Goal: Task Accomplishment & Management: Manage account settings

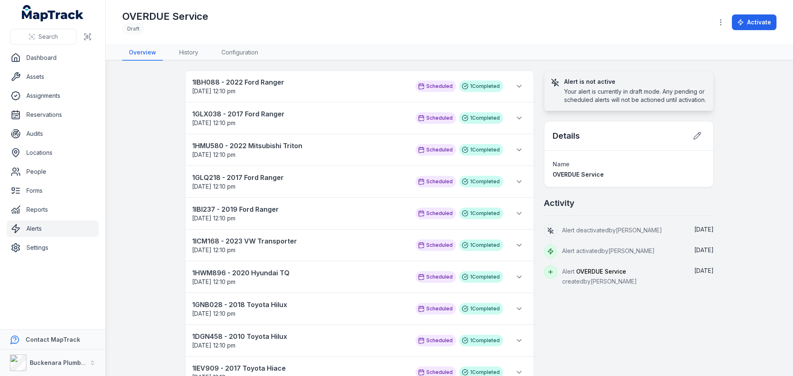
click at [36, 228] on link "Alerts" at bounding box center [53, 228] width 92 height 17
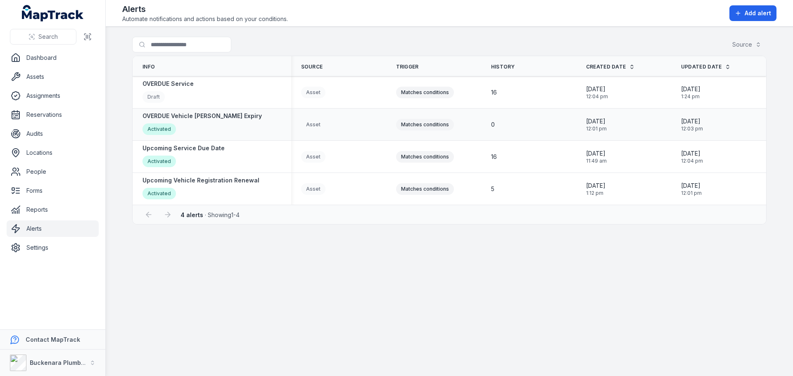
click at [522, 128] on div "0" at bounding box center [528, 125] width 75 height 8
click at [205, 125] on div "Activated" at bounding box center [201, 130] width 119 height 14
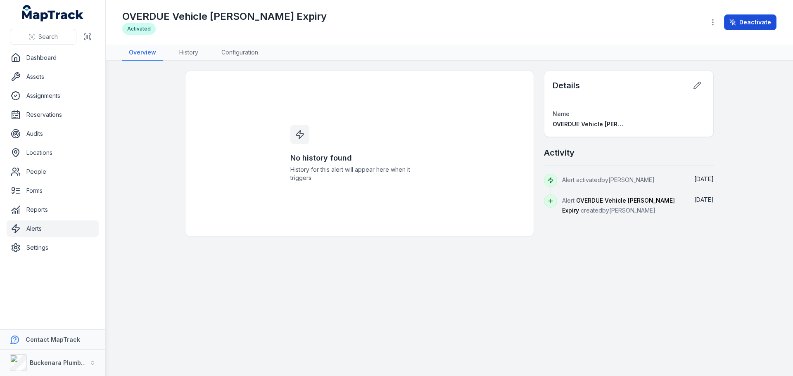
click at [753, 17] on button "Deactivate" at bounding box center [750, 22] width 52 height 16
click at [23, 227] on link "Alerts" at bounding box center [53, 228] width 92 height 17
